Goal: Register for event/course

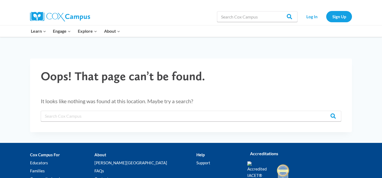
click at [114, 128] on div "Oops! That page can’t be found. It looks like nothing was found at this locatio…" at bounding box center [191, 95] width 322 height 74
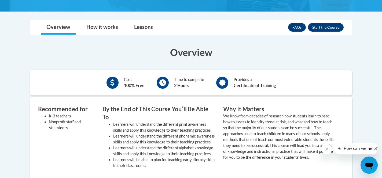
scroll to position [117, 0]
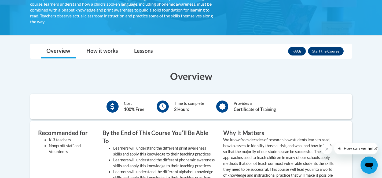
click at [327, 147] on icon "Close message from company" at bounding box center [326, 149] width 4 height 4
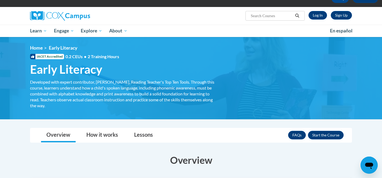
scroll to position [32, 0]
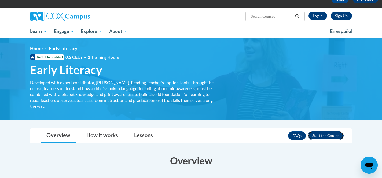
click at [327, 139] on button "Enroll" at bounding box center [326, 135] width 36 height 9
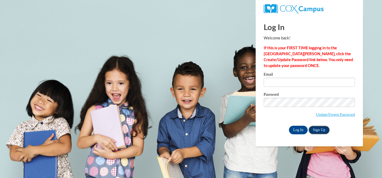
click at [313, 131] on link "Sign Up" at bounding box center [318, 130] width 21 height 9
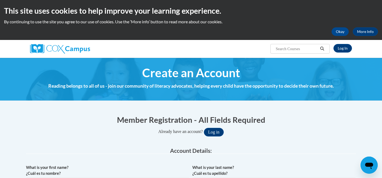
scroll to position [52, 0]
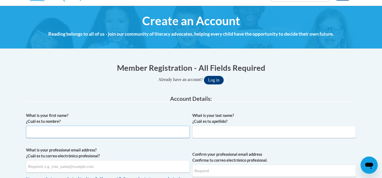
click at [143, 130] on input "What is your first name? ¿Cuál es tu nombre?" at bounding box center [108, 132] width 164 height 12
type input "[PERSON_NAME]"
type input "Chambers"
type input "mckenziedchambers@gmail.com"
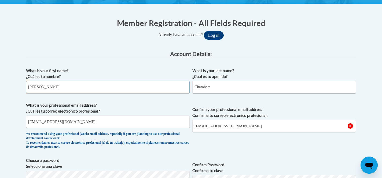
scroll to position [97, 0]
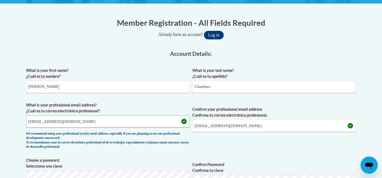
click at [165, 127] on input "mckenziedchambers@gmail.com" at bounding box center [108, 121] width 164 height 12
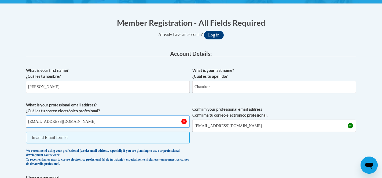
type input "mchamb66@students.kennesaw.edu"
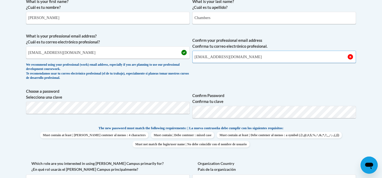
scroll to position [168, 0]
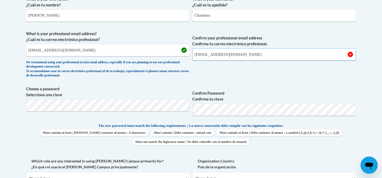
type input "mchamb66@students.kennesaw.edu"
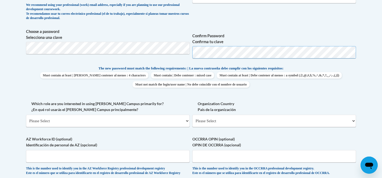
scroll to position [266, 0]
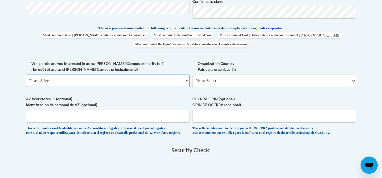
click at [116, 82] on select "Please Select College/University | Colegio/Universidad Community/Nonprofit Part…" at bounding box center [108, 81] width 164 height 12
select select "5a18ea06-2b54-4451-96f2-d152daf9eac5"
click at [26, 75] on select "Please Select College/University | Colegio/Universidad Community/Nonprofit Part…" at bounding box center [108, 81] width 164 height 12
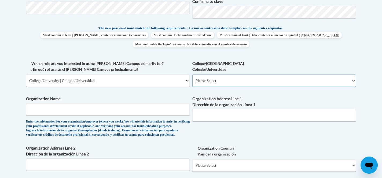
click at [228, 85] on select "Please Select College/University Staff | Empleado universitario College/Univers…" at bounding box center [274, 81] width 164 height 12
select select "99b32b07-cffc-426c-8bf6-0cd77760d84b"
click at [192, 75] on select "Please Select College/University Staff | Empleado universitario College/Univers…" at bounding box center [274, 81] width 164 height 12
click at [173, 110] on input "Organization Name" at bounding box center [108, 109] width 164 height 12
type input "Kennesaw State University"
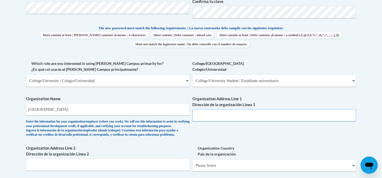
click at [242, 116] on input "Organization Address Line 1 Dirección de la organización Línea 1" at bounding box center [274, 115] width 164 height 12
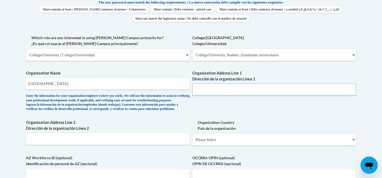
scroll to position [304, 0]
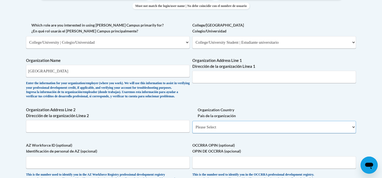
click at [240, 133] on select "Please Select United States | Estados Unidos Outside of the United States | Fue…" at bounding box center [274, 127] width 164 height 12
select select "ad49bcad-a171-4b2e-b99c-48b446064914"
click at [192, 129] on select "Please Select United States | Estados Unidos Outside of the United States | Fue…" at bounding box center [274, 127] width 164 height 12
select select
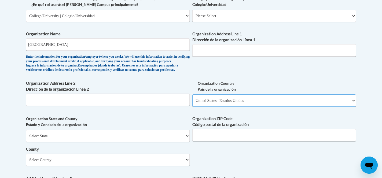
scroll to position [343, 0]
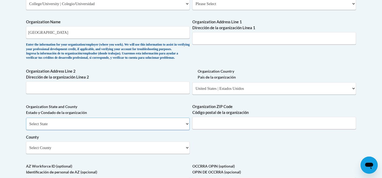
click at [181, 130] on select "Select State Alabama Alaska Arizona Arkansas California Colorado Connecticut De…" at bounding box center [108, 124] width 164 height 12
select select "Georgia"
click at [26, 127] on select "Select State Alabama Alaska Arizona Arkansas California Colorado Connecticut De…" at bounding box center [108, 124] width 164 height 12
click at [257, 129] on input "Organization ZIP Code Código postal de la organización" at bounding box center [274, 123] width 164 height 12
click at [132, 151] on select "Select County Appling Atkinson Bacon Baker Baldwin Banks Barrow Bartow Ben Hill…" at bounding box center [108, 148] width 164 height 12
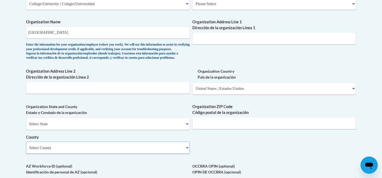
select select "Cobb"
click at [26, 150] on select "Select County Appling Atkinson Bacon Baker Baldwin Banks Barrow Bartow Ben Hill…" at bounding box center [108, 148] width 164 height 12
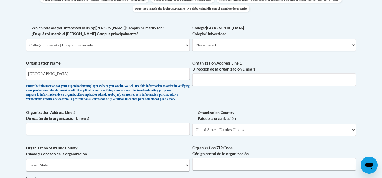
scroll to position [314, 0]
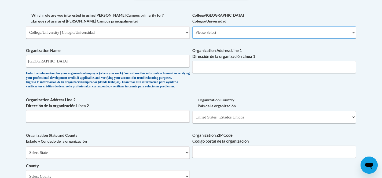
click at [244, 32] on select "Please Select College/University Staff | Empleado universitario College/Univers…" at bounding box center [274, 32] width 164 height 12
select select "99b32b07-cffc-426c-8bf6-0cd77760d84b"
click at [192, 26] on select "Please Select College/University Staff | Empleado universitario College/Univers…" at bounding box center [274, 32] width 164 height 12
select select "null"
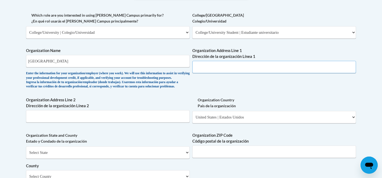
click at [244, 66] on input "Organization Address Line 1 Dirección de la organización Línea 1" at bounding box center [274, 67] width 164 height 12
paste input "1000 Chastain Rd NW, Kennesaw, GA 30144"
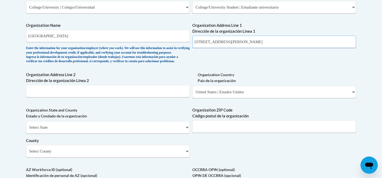
scroll to position [342, 0]
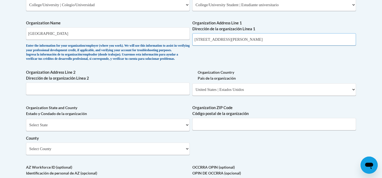
type input "1000 Chastain Rd NW, Kennesaw, GA 30144"
click at [243, 96] on select "Please Select United States | Estados Unidos Outside of the United States | Fue…" at bounding box center [274, 89] width 164 height 12
click at [192, 92] on select "Please Select United States | Estados Unidos Outside of the United States | Fue…" at bounding box center [274, 89] width 164 height 12
click at [157, 131] on select "Select State Alabama Alaska Arizona Arkansas California Colorado Connecticut De…" at bounding box center [108, 125] width 164 height 12
select select "Georgia"
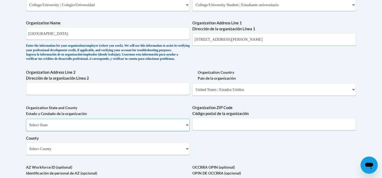
click at [26, 128] on select "Select State Alabama Alaska Arizona Arkansas California Colorado Connecticut De…" at bounding box center [108, 125] width 164 height 12
click at [222, 129] on input "Organization ZIP Code Código postal de la organización" at bounding box center [274, 124] width 164 height 12
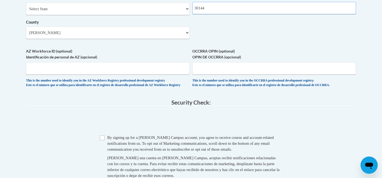
scroll to position [481, 0]
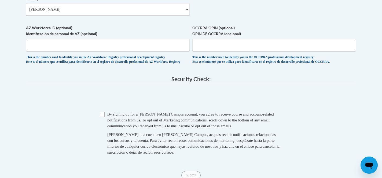
type input "30144"
click at [103, 117] on input "Checkbox" at bounding box center [102, 114] width 5 height 5
checkbox input "true"
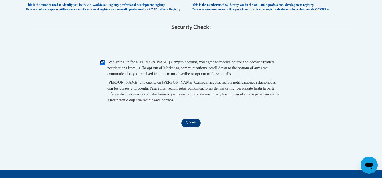
scroll to position [567, 0]
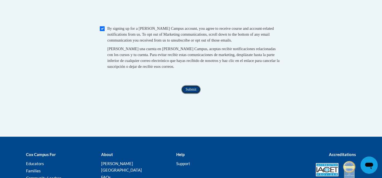
click at [184, 94] on input "Submit" at bounding box center [190, 89] width 19 height 9
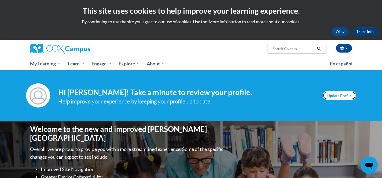
click at [346, 95] on link "Update Profile" at bounding box center [338, 95] width 33 height 9
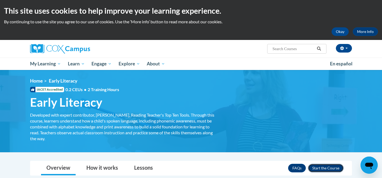
click at [315, 167] on button "Enroll" at bounding box center [326, 168] width 36 height 9
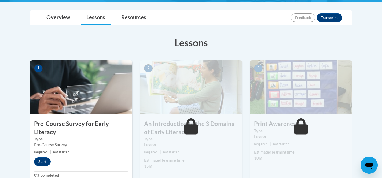
scroll to position [136, 0]
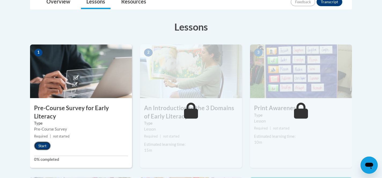
click at [44, 147] on button "Start" at bounding box center [42, 146] width 17 height 9
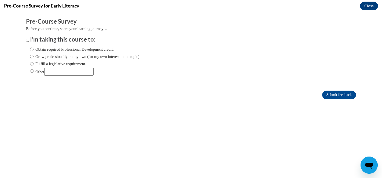
scroll to position [0, 0]
click at [44, 147] on body "Comments Pre-Course Survey Before you continue, share your learning journey… I'…" at bounding box center [191, 95] width 382 height 166
click at [57, 51] on label "Obtain required Professional Development credit." at bounding box center [72, 49] width 84 height 6
click at [34, 51] on input "Obtain required Professional Development credit." at bounding box center [31, 49] width 3 height 6
radio input "true"
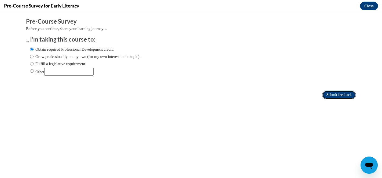
click at [332, 96] on input "Submit feedback" at bounding box center [339, 95] width 34 height 9
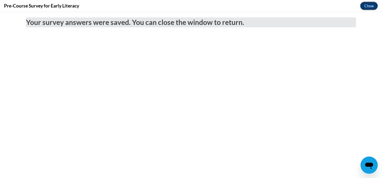
click at [365, 3] on button "Close" at bounding box center [369, 6] width 18 height 9
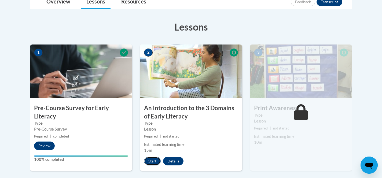
click at [153, 161] on button "Start" at bounding box center [152, 161] width 17 height 9
